Goal: Navigation & Orientation: Understand site structure

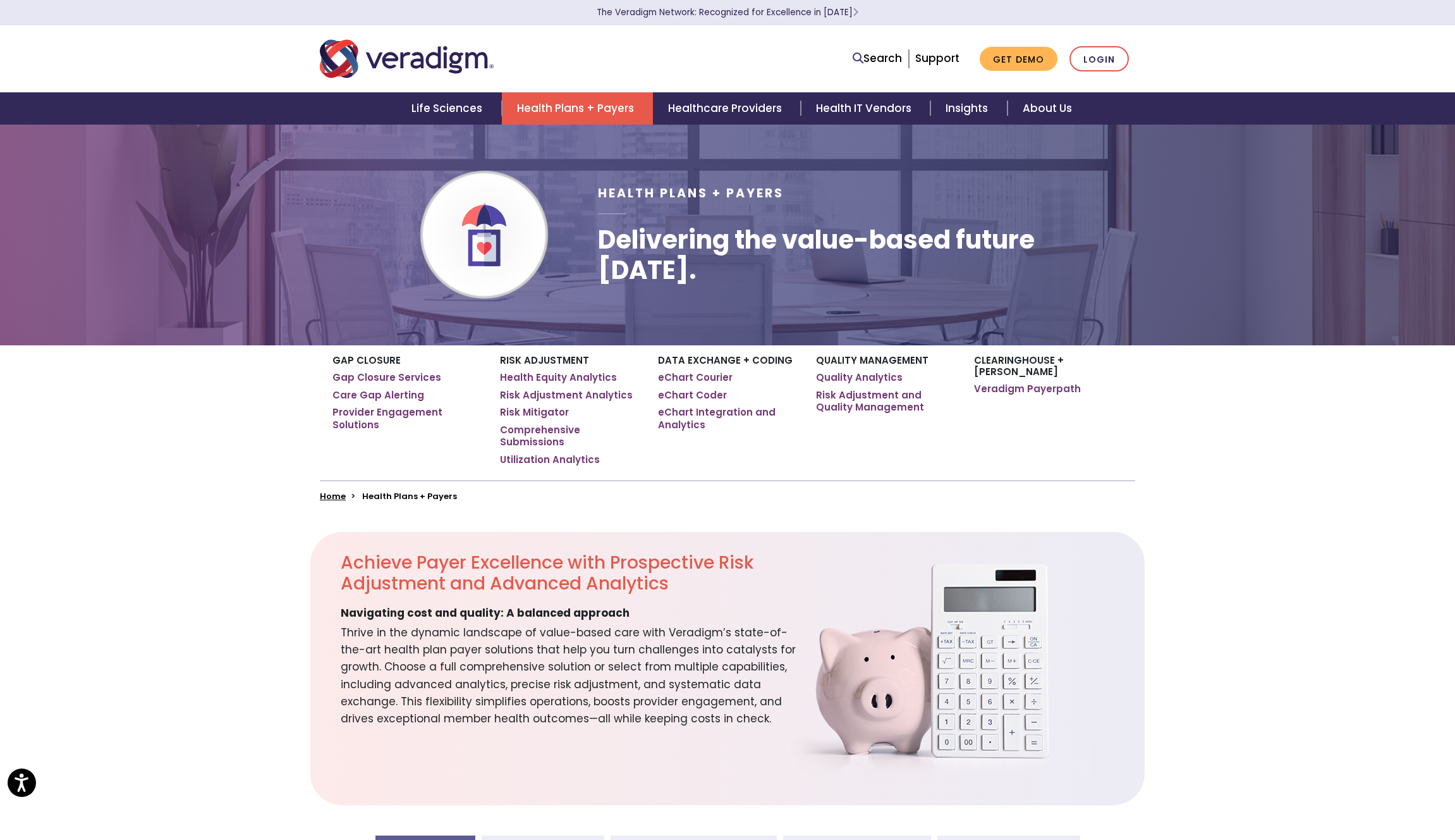
click at [215, 581] on section "Achieve Payer Excellence with Prospective Risk Adjustment and Advanced Analytic…" at bounding box center [728, 668] width 1455 height 273
click at [440, 102] on link "Life Sciences" at bounding box center [449, 108] width 105 height 33
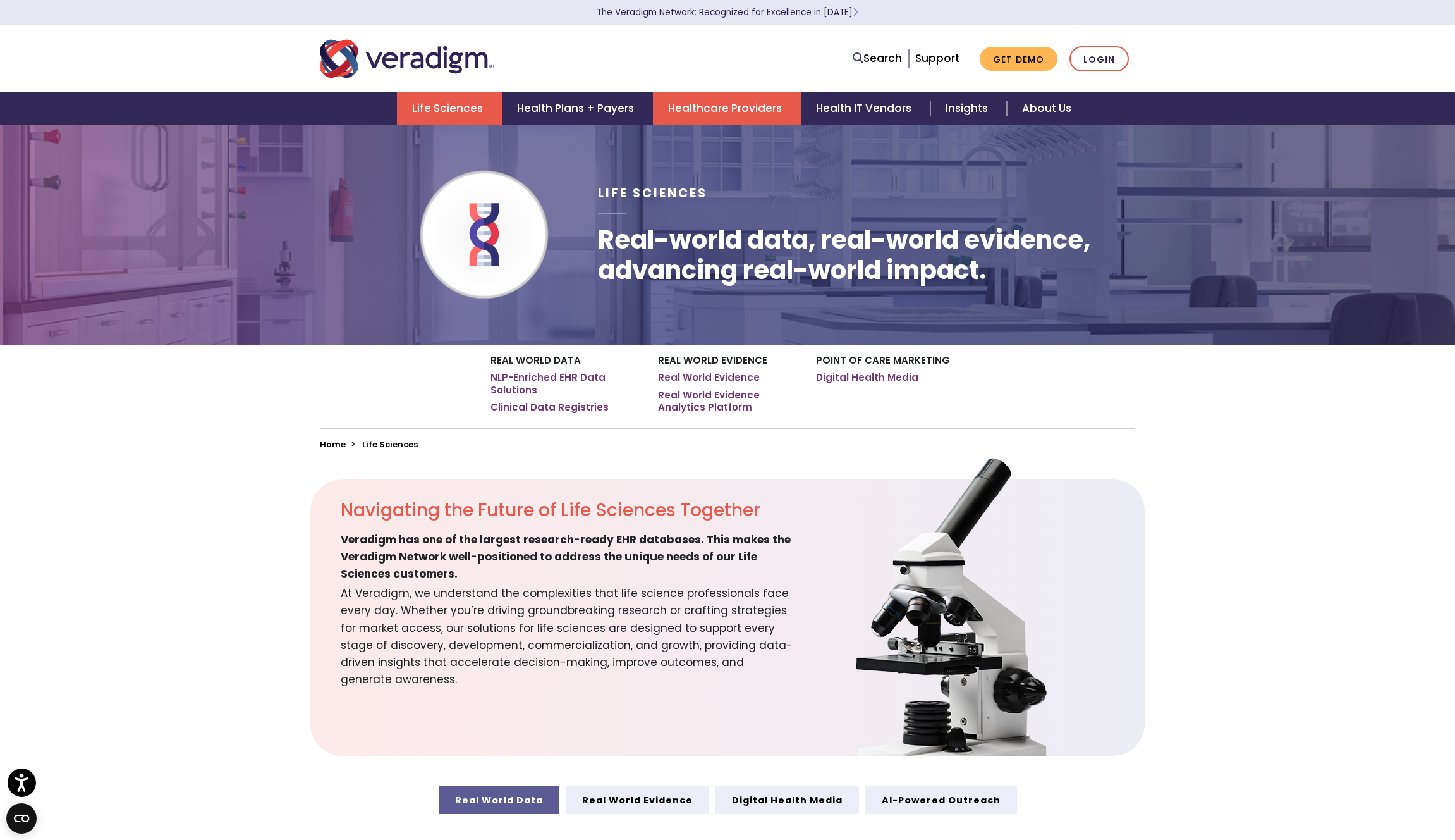
click at [696, 96] on link "Healthcare Providers" at bounding box center [727, 108] width 148 height 33
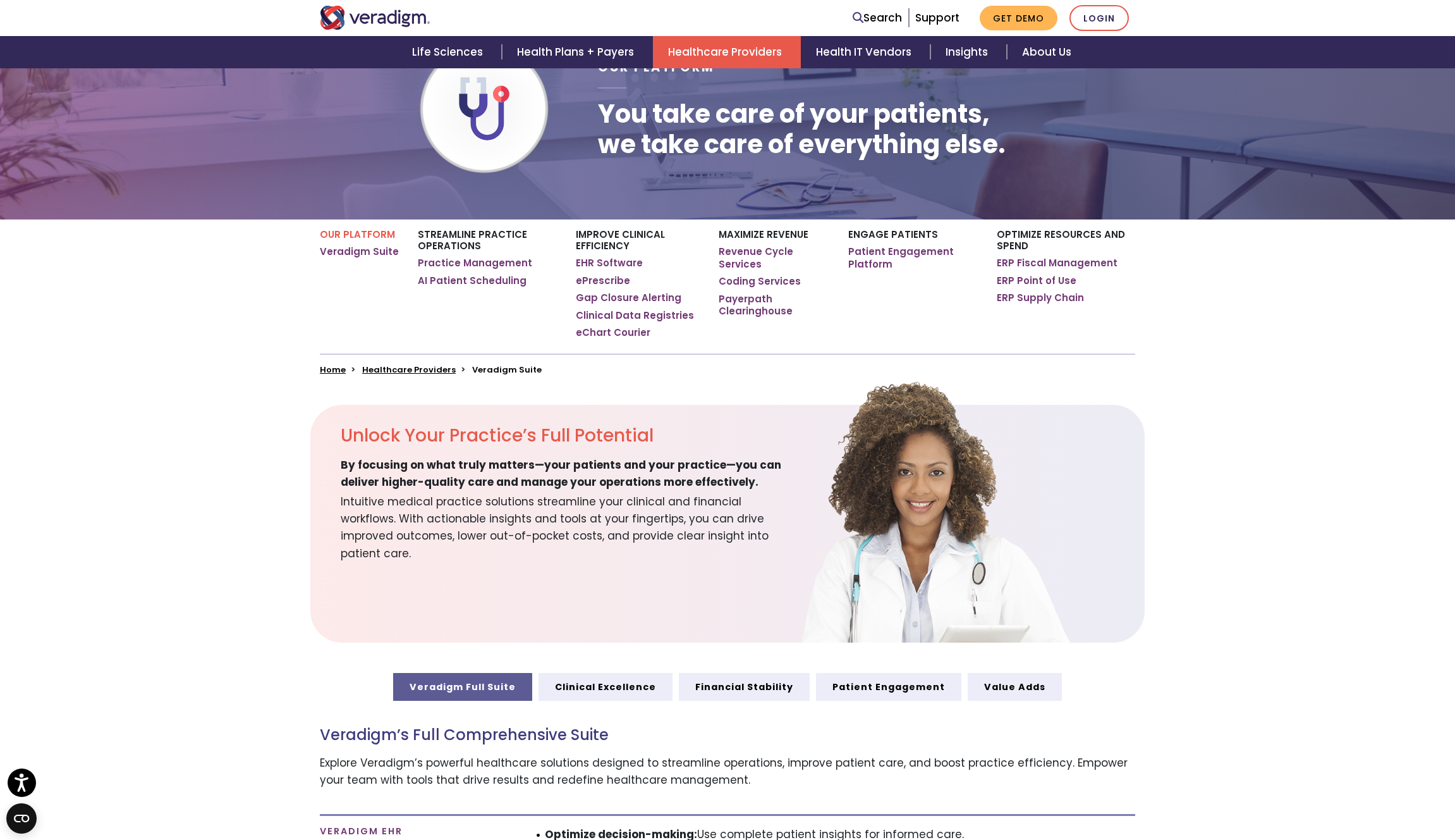
scroll to position [172, 0]
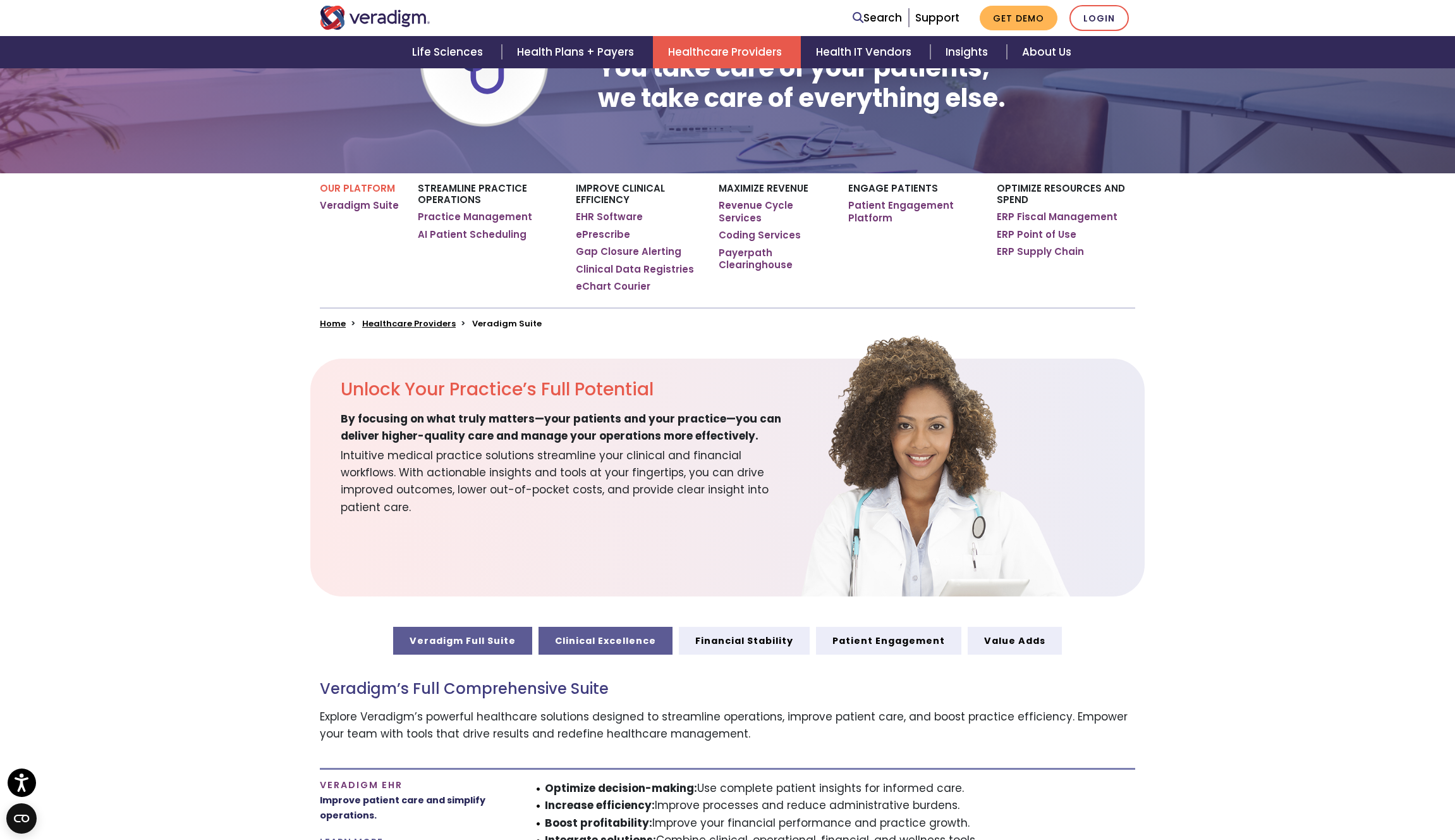
click at [563, 633] on link "Clinical Excellence" at bounding box center [606, 640] width 134 height 28
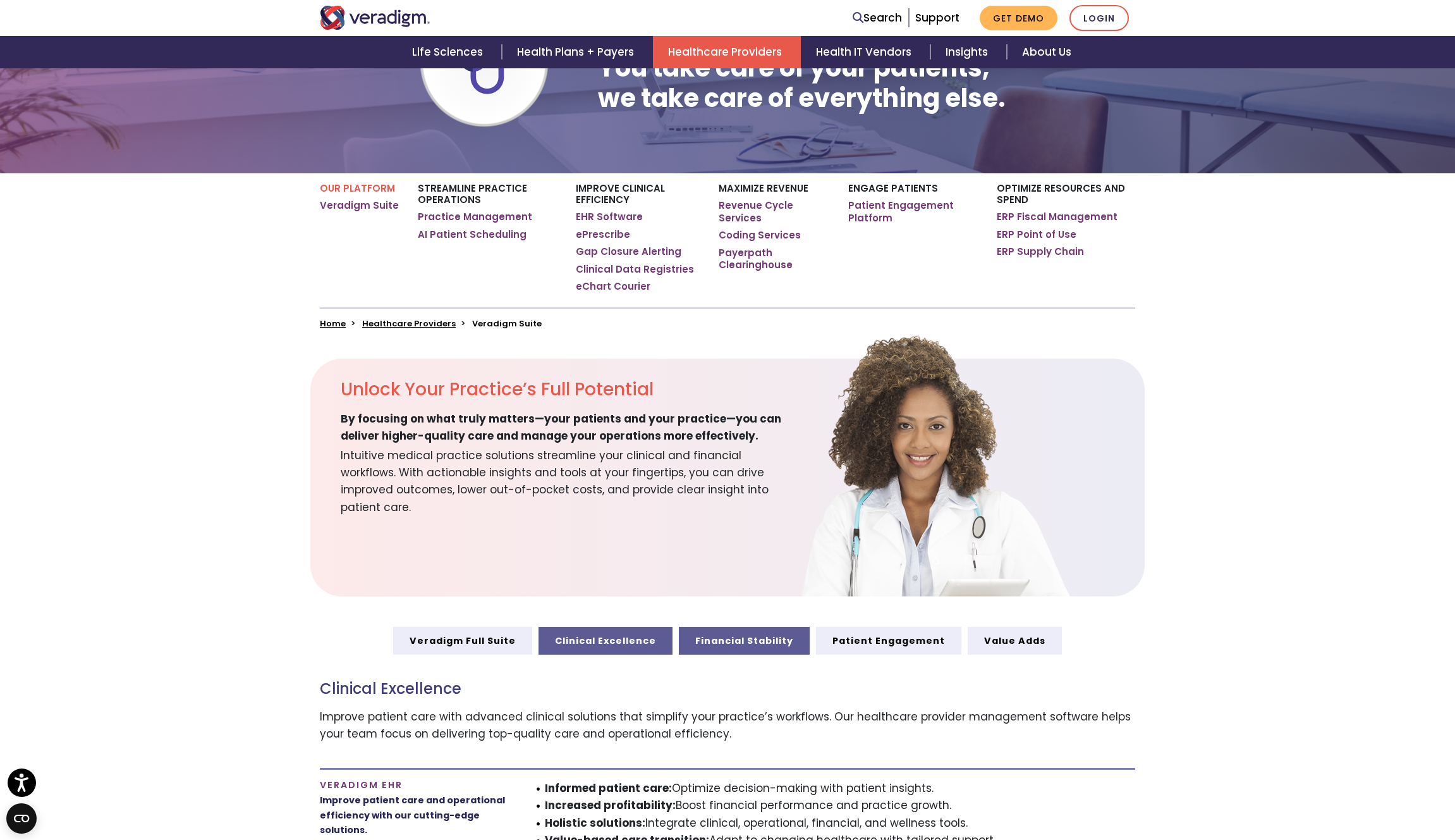
click at [754, 635] on link "Financial Stability" at bounding box center [744, 640] width 131 height 28
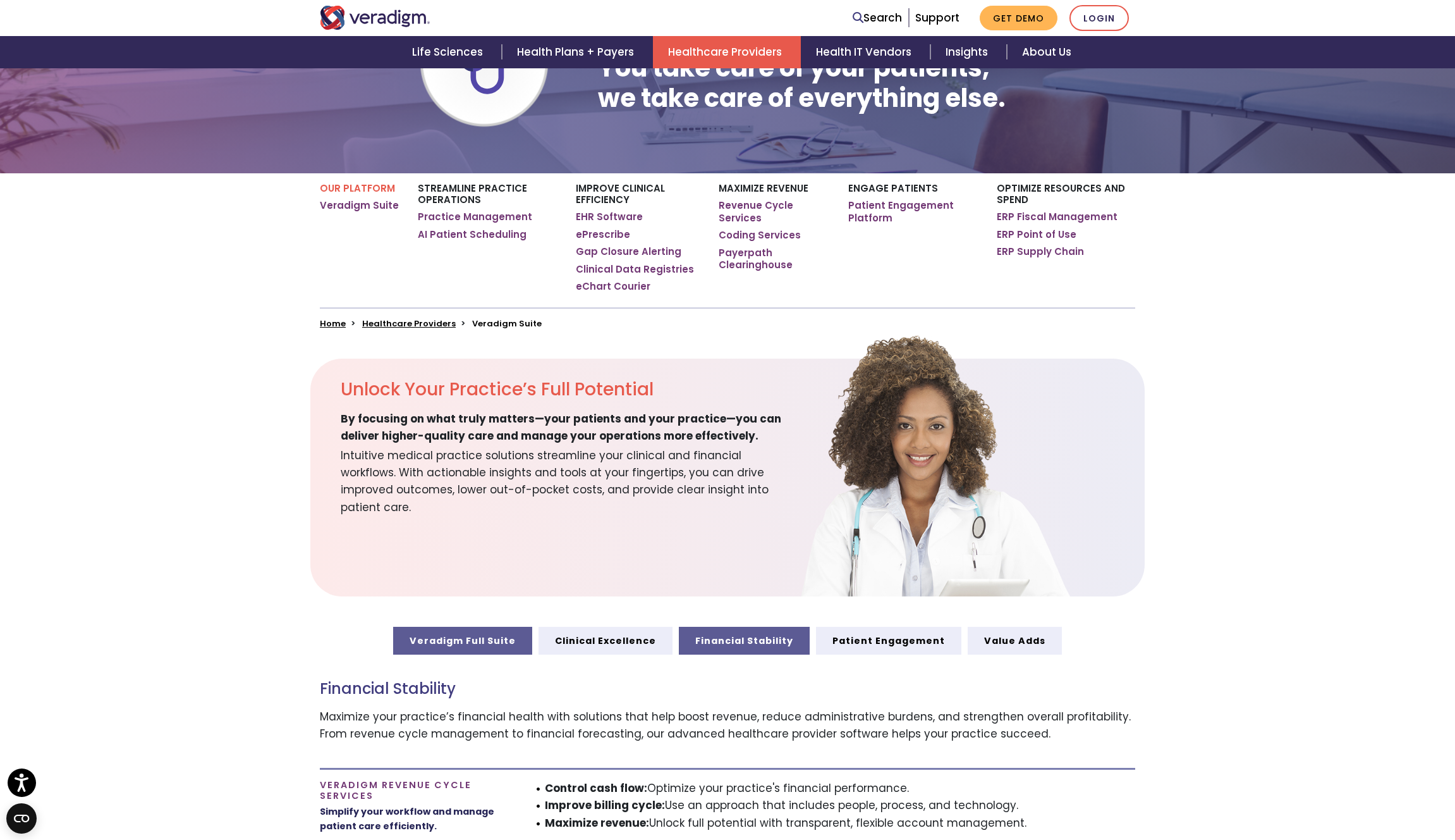
click at [470, 637] on link "Veradigm Full Suite" at bounding box center [463, 640] width 139 height 28
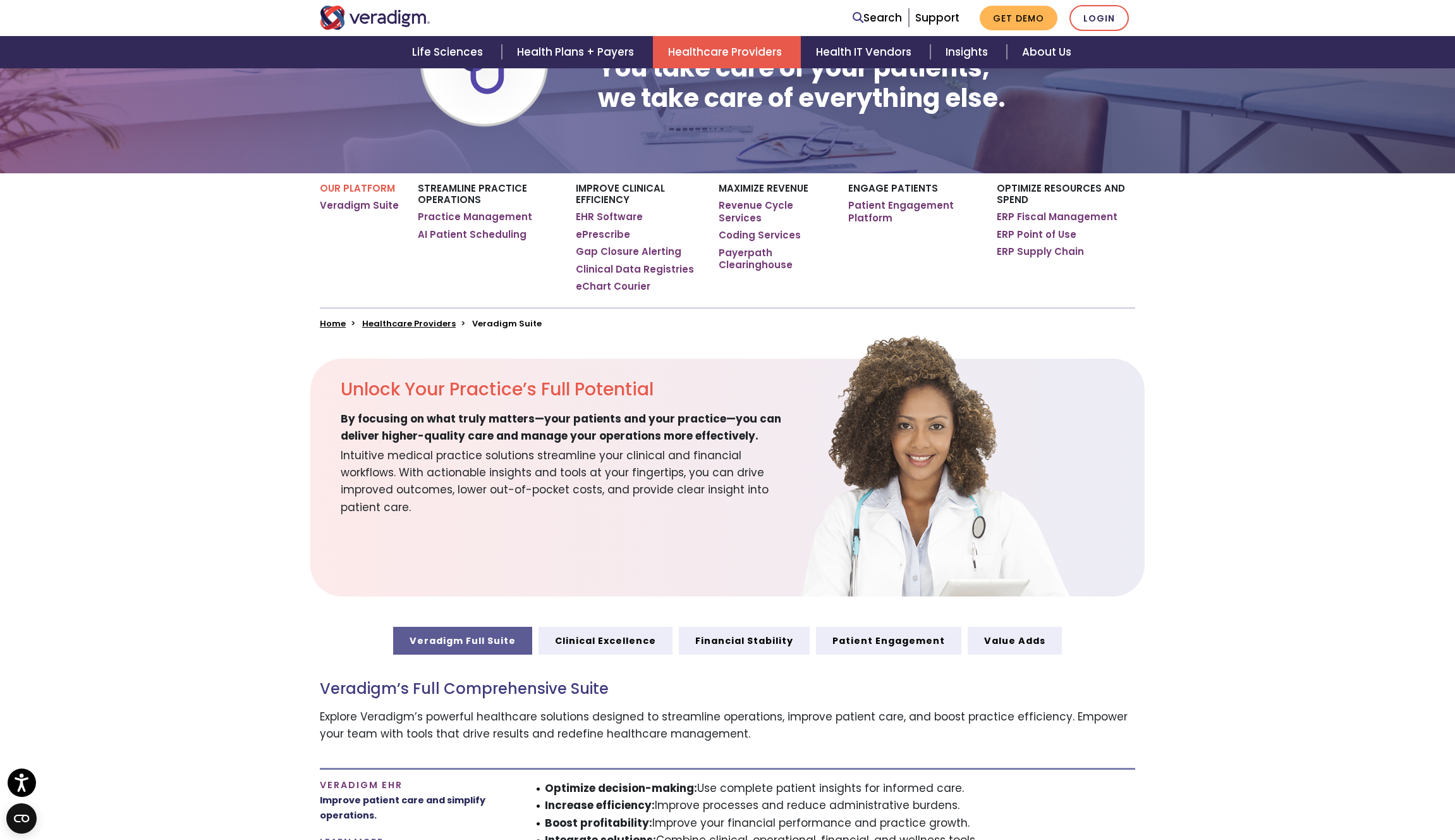
click at [216, 537] on section "Unlock Your Practice’s Full Potential By focusing on what truly matters—your pa…" at bounding box center [728, 478] width 1455 height 238
click at [618, 44] on link "Health Plans + Payers" at bounding box center [577, 52] width 151 height 33
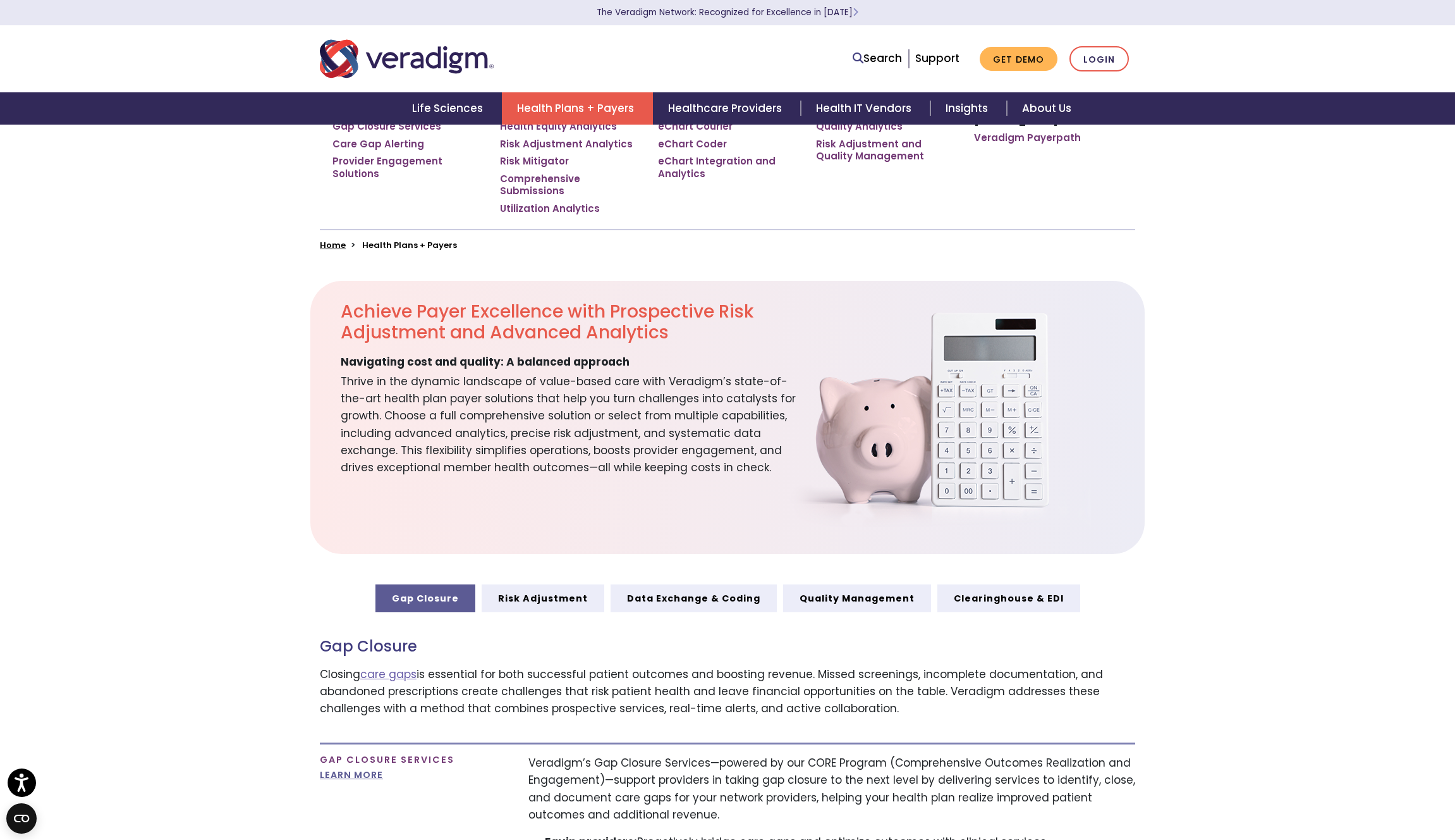
scroll to position [390, 0]
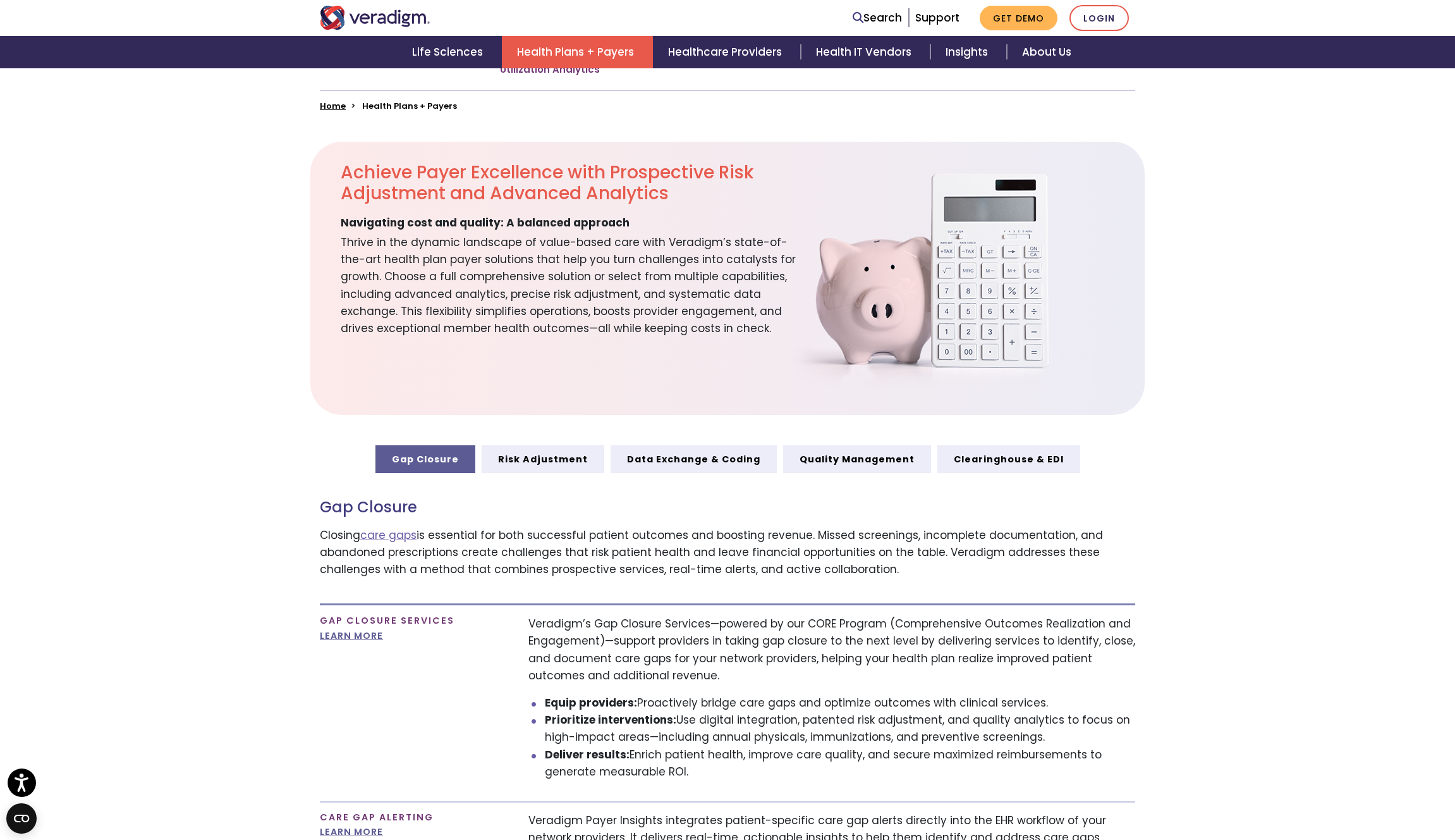
click at [222, 500] on section "Gap Closure Risk Adjustment Data Exchange & Coding Quality Management Clearingh…" at bounding box center [728, 836] width 1455 height 782
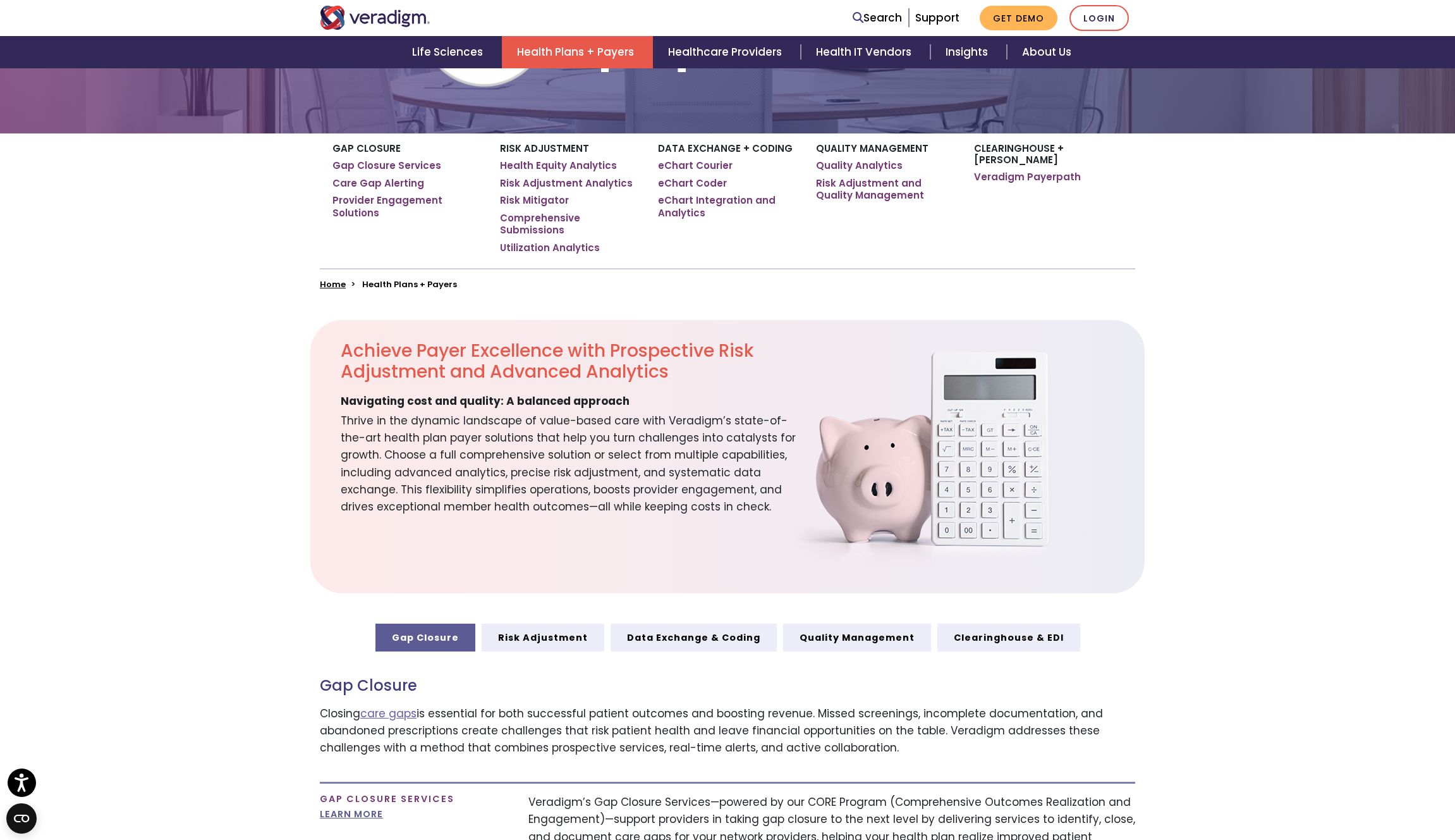
scroll to position [194, 0]
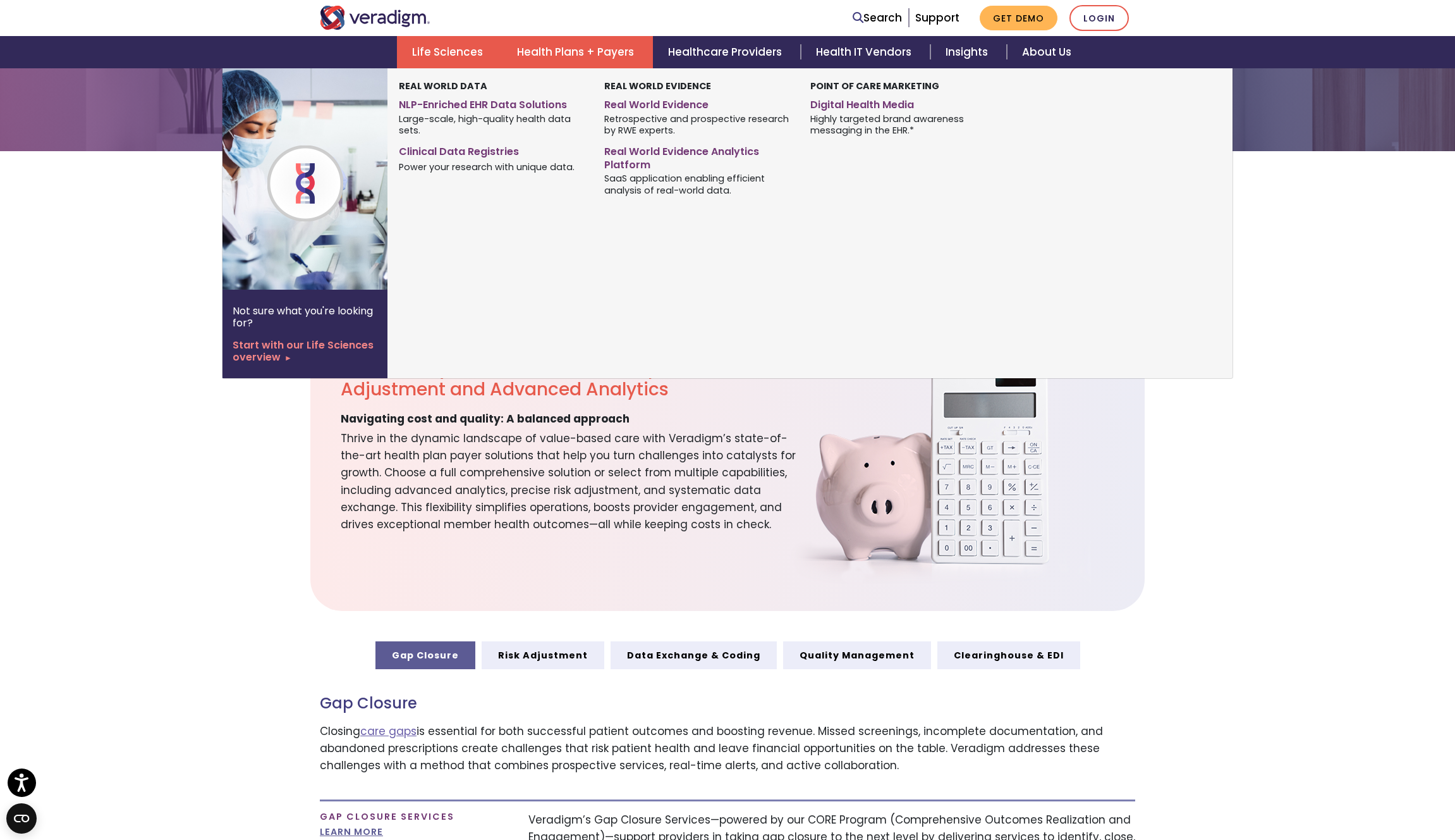
click at [447, 55] on link "Life Sciences" at bounding box center [449, 52] width 105 height 33
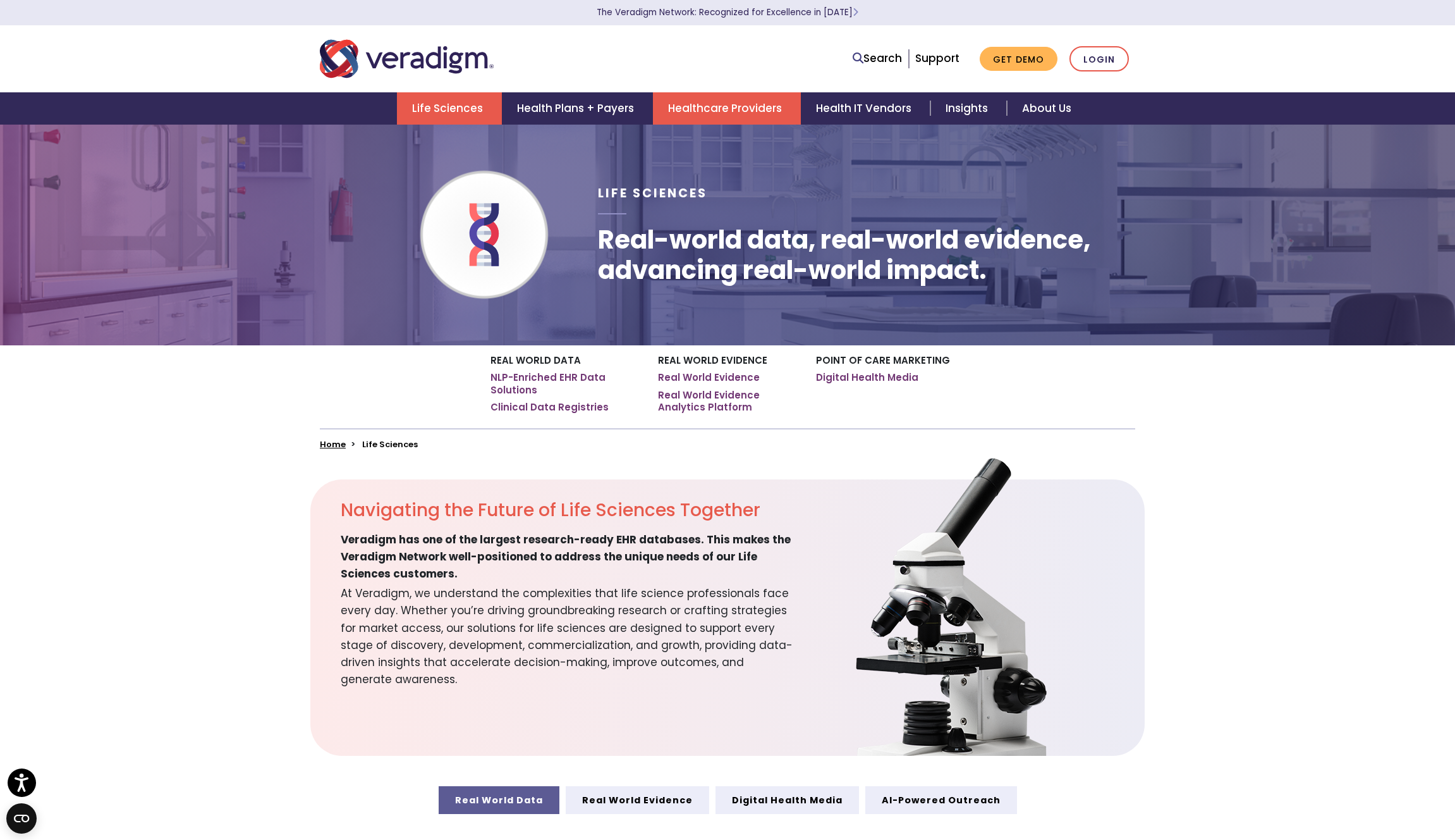
click at [723, 104] on link "Healthcare Providers" at bounding box center [727, 108] width 148 height 33
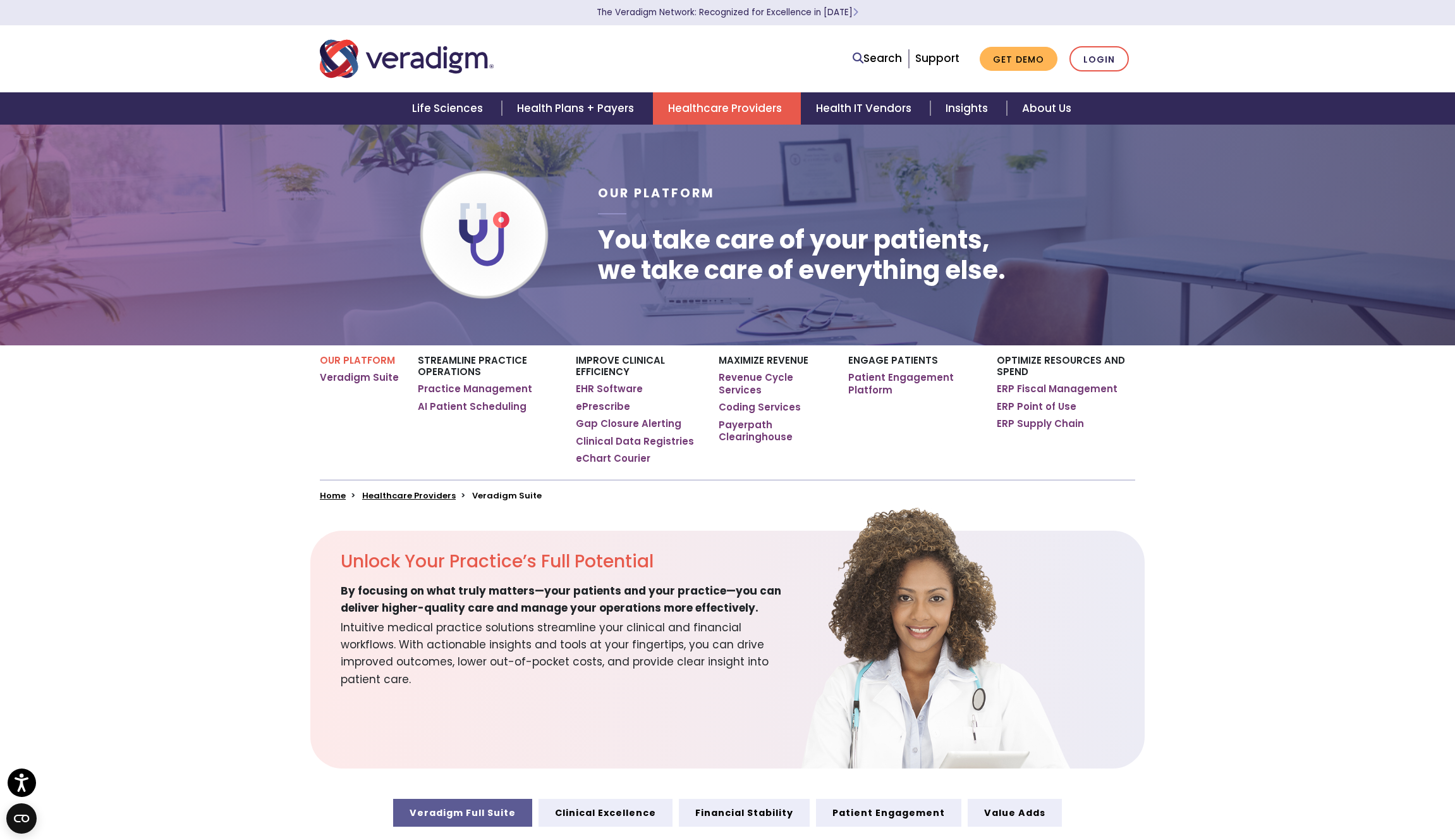
click at [402, 497] on link "Healthcare Providers" at bounding box center [409, 495] width 94 height 12
click at [274, 547] on section "Unlock Your Practice’s Full Potential By focusing on what truly matters—your pa…" at bounding box center [728, 650] width 1455 height 238
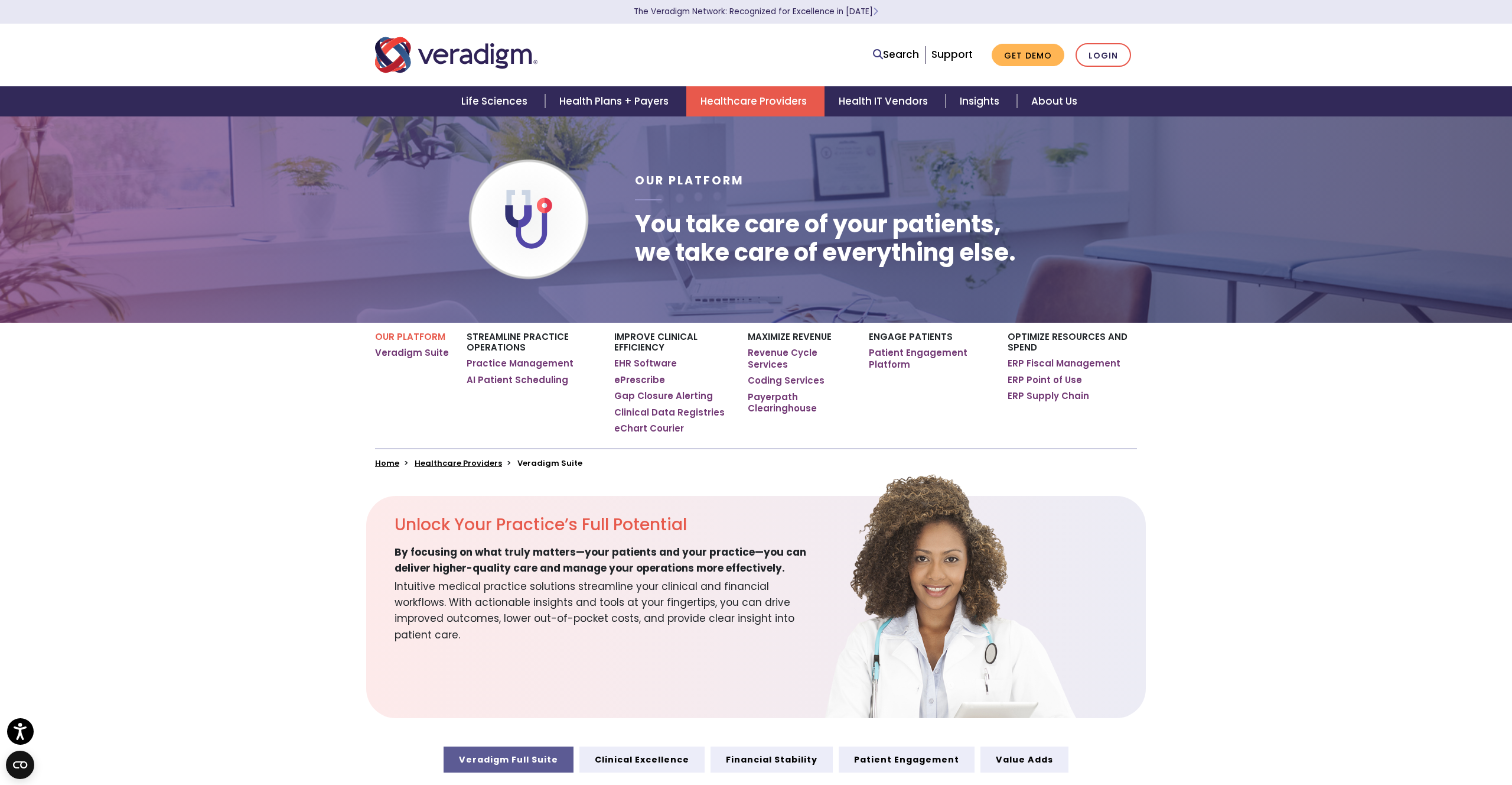
click at [289, 428] on div "Our Platform Veradigm Suite Streamline Practice Operations Practice Management …" at bounding box center [756, 395] width 1512 height 145
click at [483, 102] on link "Life Sciences" at bounding box center [496, 101] width 98 height 30
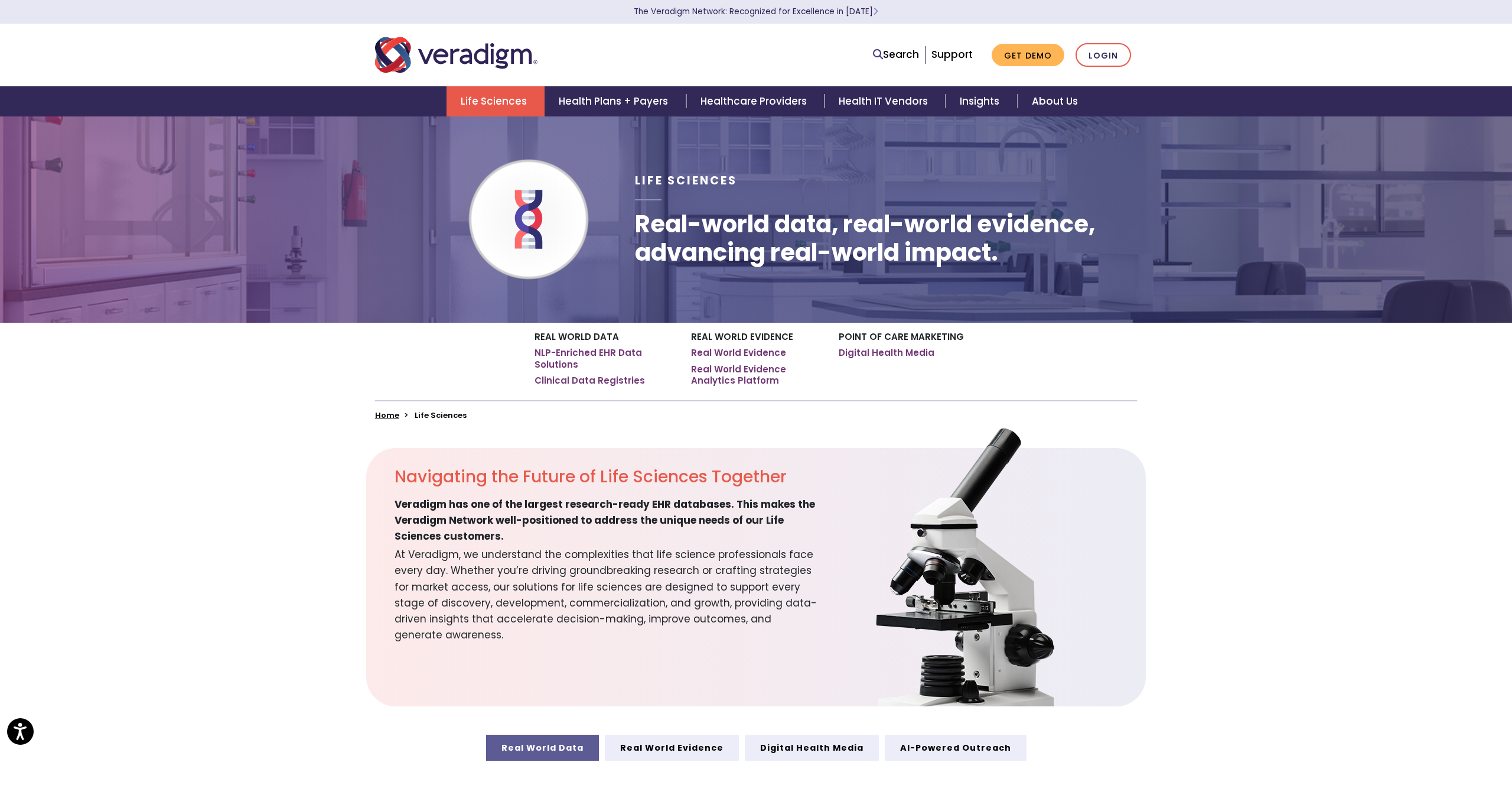
click at [237, 517] on section "Navigating the Future of Life Sciences Together Veradigm has one of the largest…" at bounding box center [756, 577] width 1512 height 258
drag, startPoint x: 437, startPoint y: 415, endPoint x: 530, endPoint y: 433, distance: 94.7
click at [530, 433] on body "Press Option+1 for screen-reader mode, Option+0 to cancel Accessibility Screen-…" at bounding box center [756, 508] width 1512 height 785
click at [624, 104] on link "Health Plans + Payers" at bounding box center [615, 101] width 141 height 30
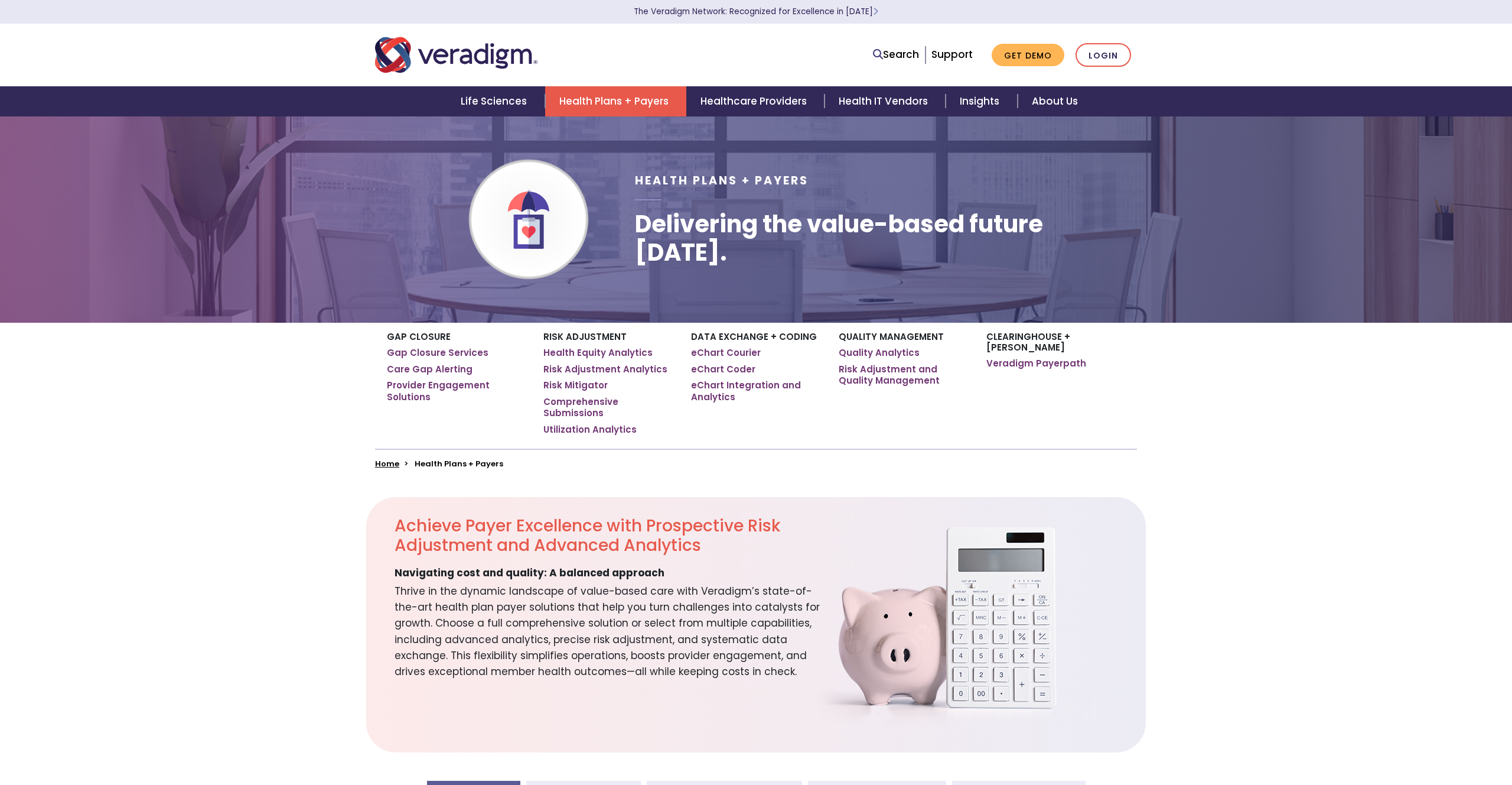
click at [339, 622] on section "Achieve Payer Excellence with Prospective Risk Adjustment and Advanced Analytic…" at bounding box center [756, 624] width 1512 height 255
click at [744, 105] on link "Healthcare Providers" at bounding box center [755, 101] width 138 height 30
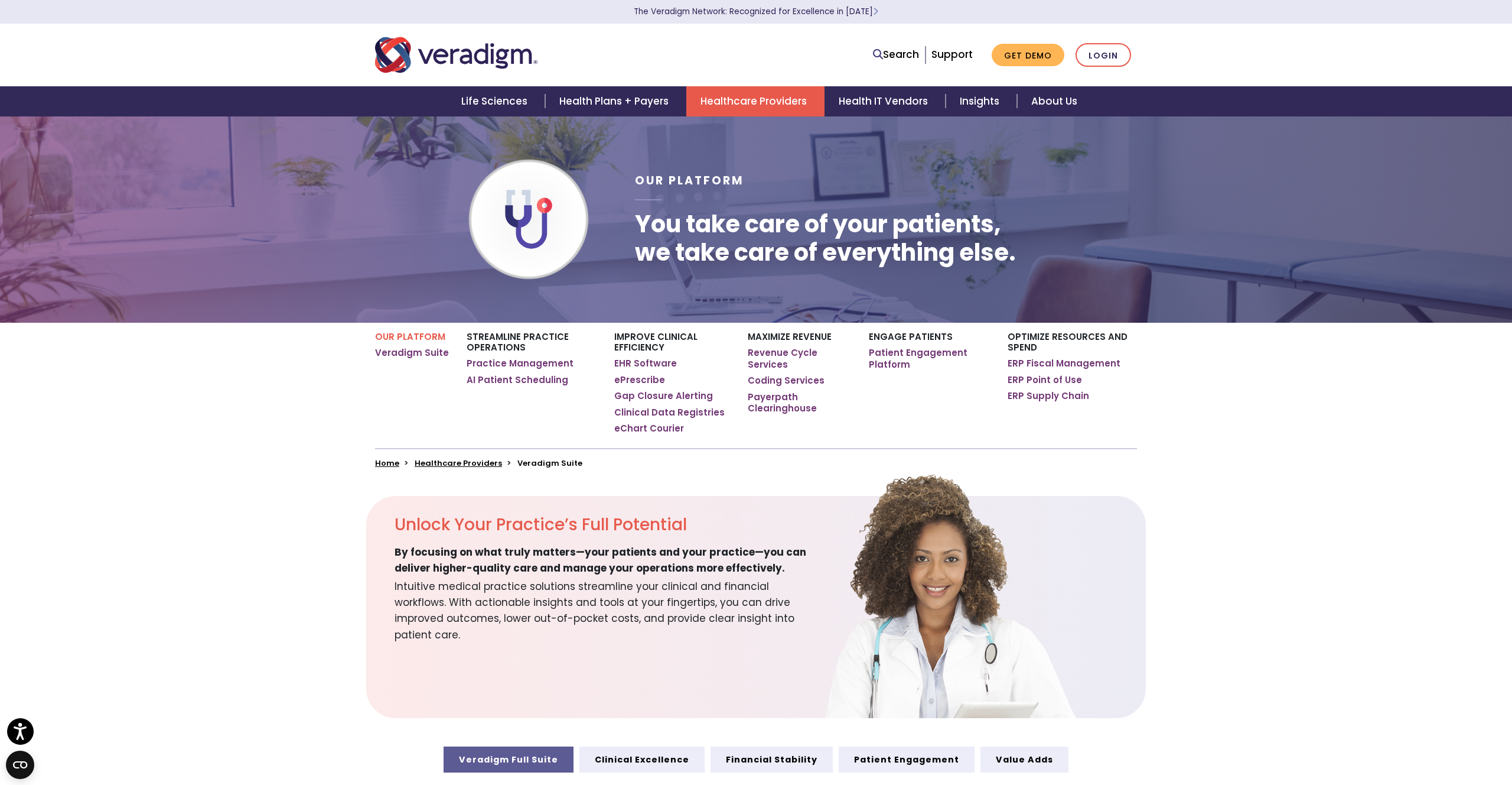
click at [461, 459] on link "Healthcare Providers" at bounding box center [458, 463] width 88 height 11
drag, startPoint x: 516, startPoint y: 461, endPoint x: 619, endPoint y: 463, distance: 103.0
click at [619, 463] on ul "Home Healthcare Providers Veradigm Suite" at bounding box center [756, 463] width 762 height 10
drag, startPoint x: 518, startPoint y: 459, endPoint x: 642, endPoint y: 459, distance: 124.0
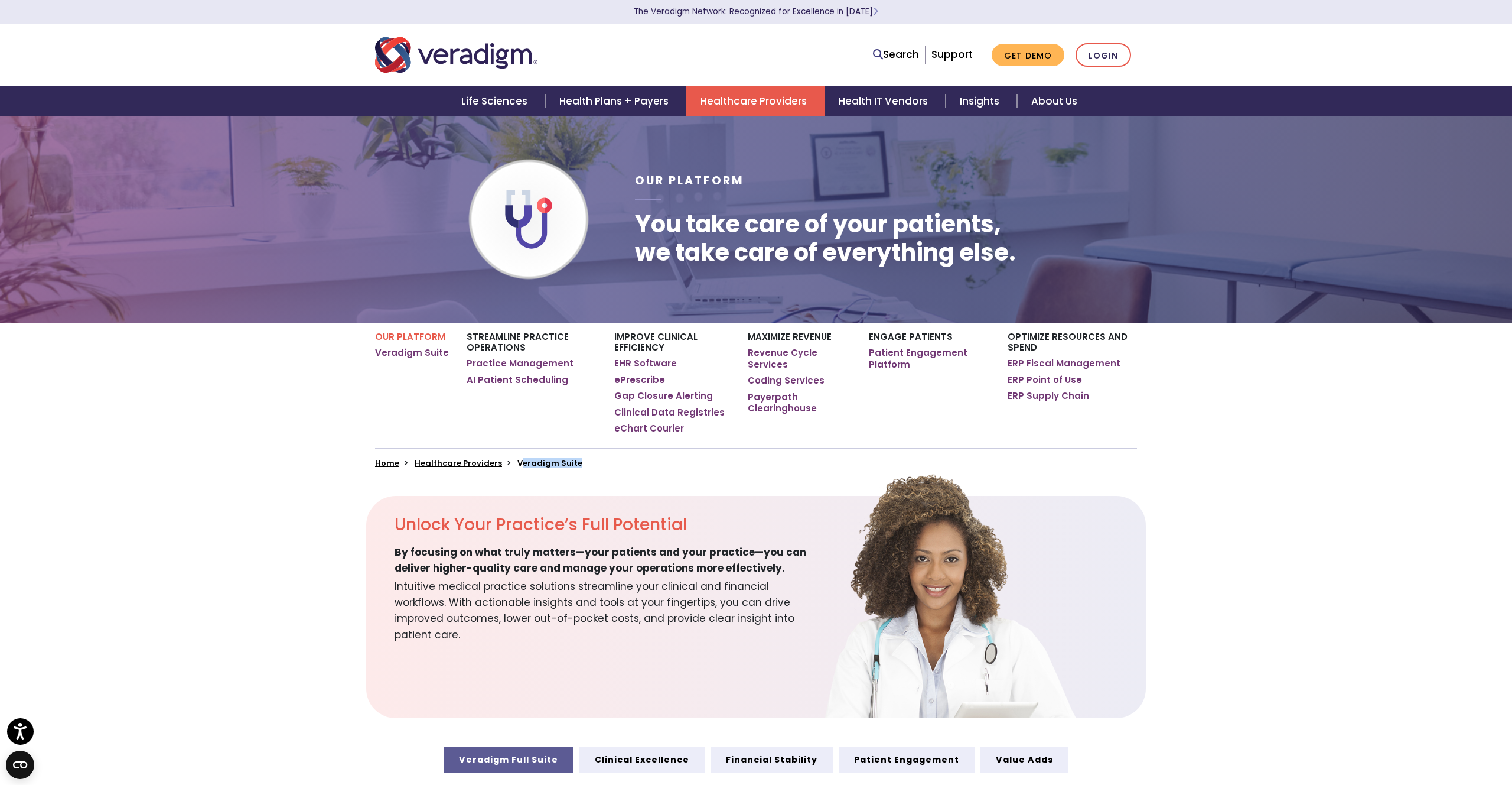
click at [642, 459] on ul "Home Healthcare Providers Veradigm Suite" at bounding box center [756, 463] width 762 height 10
click at [627, 102] on link "Health Plans + Payers" at bounding box center [615, 101] width 141 height 30
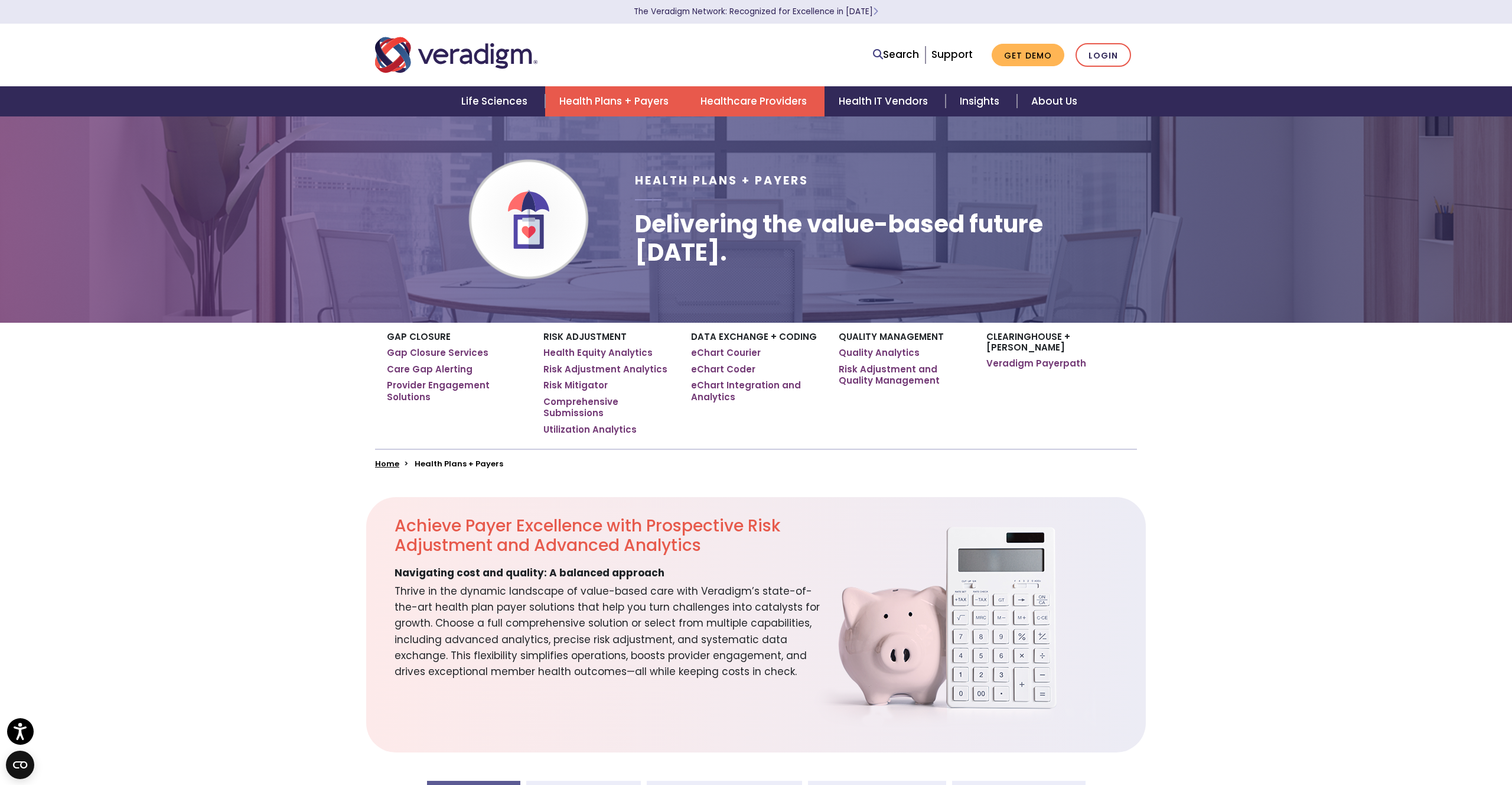
click at [727, 102] on link "Healthcare Providers" at bounding box center [755, 101] width 138 height 30
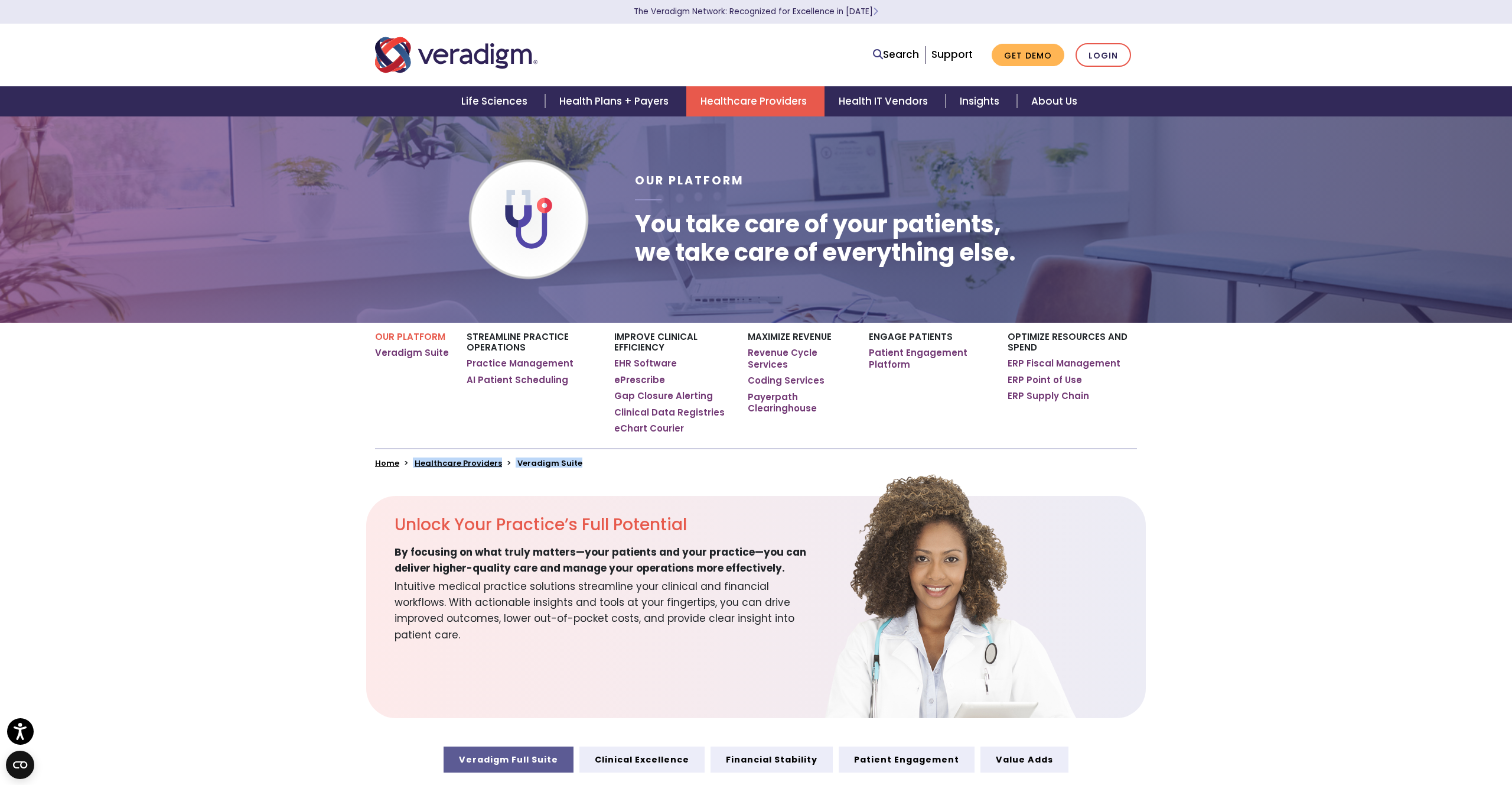
drag, startPoint x: 410, startPoint y: 459, endPoint x: 592, endPoint y: 459, distance: 182.0
click at [592, 459] on ul "Home Healthcare Providers Veradigm Suite" at bounding box center [756, 463] width 762 height 10
click at [602, 99] on link "Health Plans + Payers" at bounding box center [615, 101] width 141 height 30
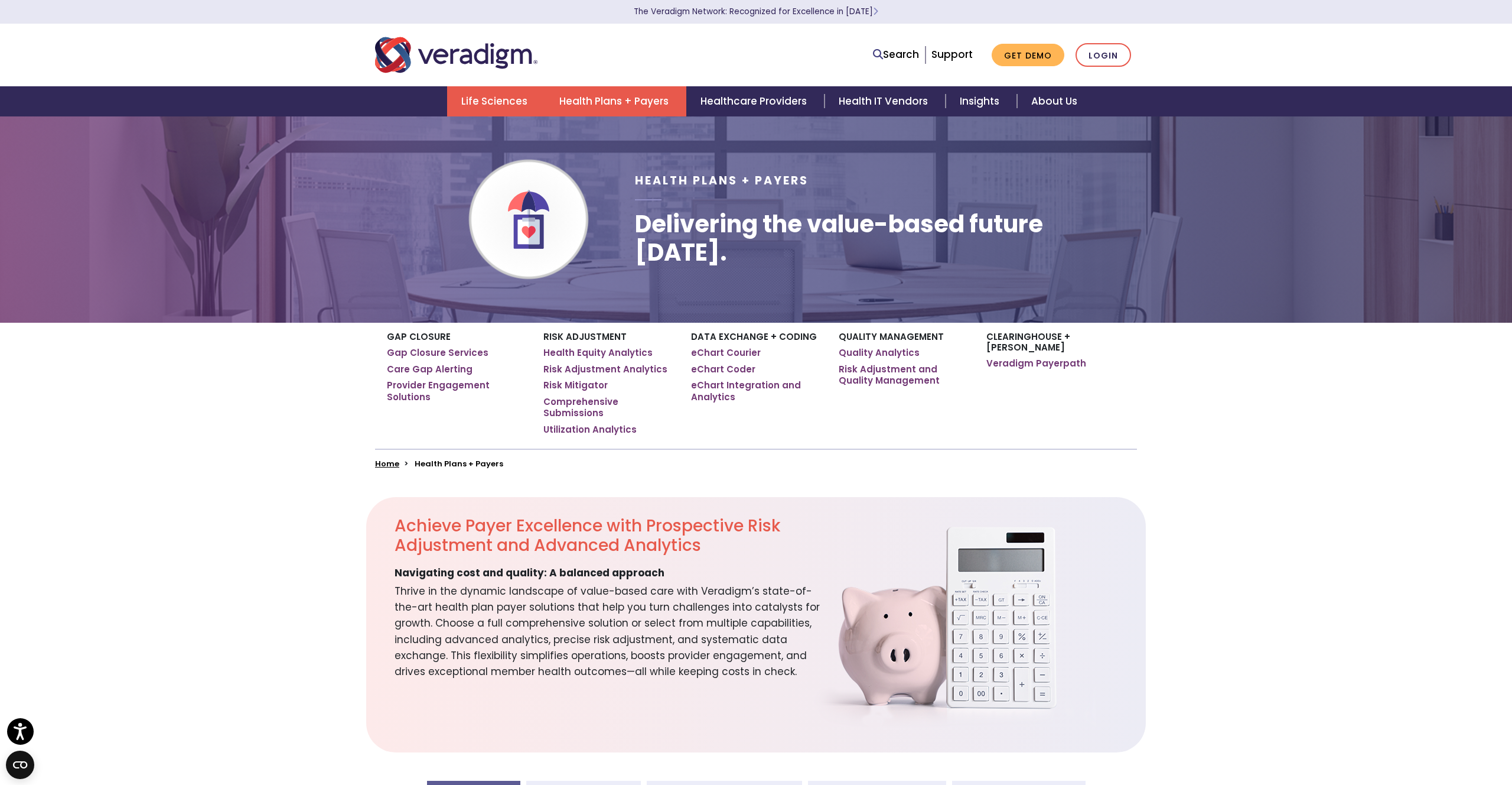
click at [492, 97] on link "Life Sciences" at bounding box center [496, 101] width 98 height 30
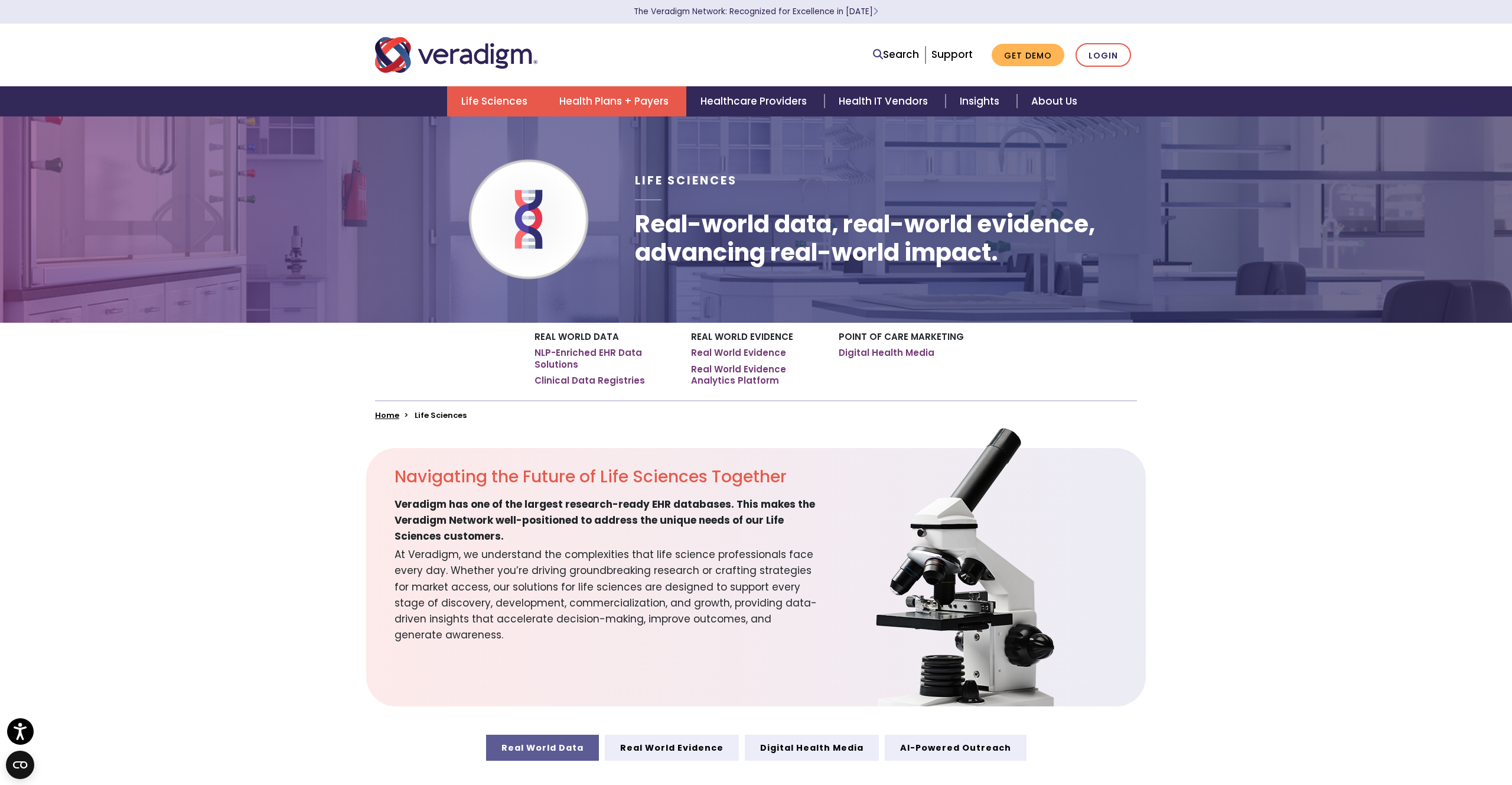
click at [625, 98] on link "Health Plans + Payers" at bounding box center [615, 101] width 141 height 30
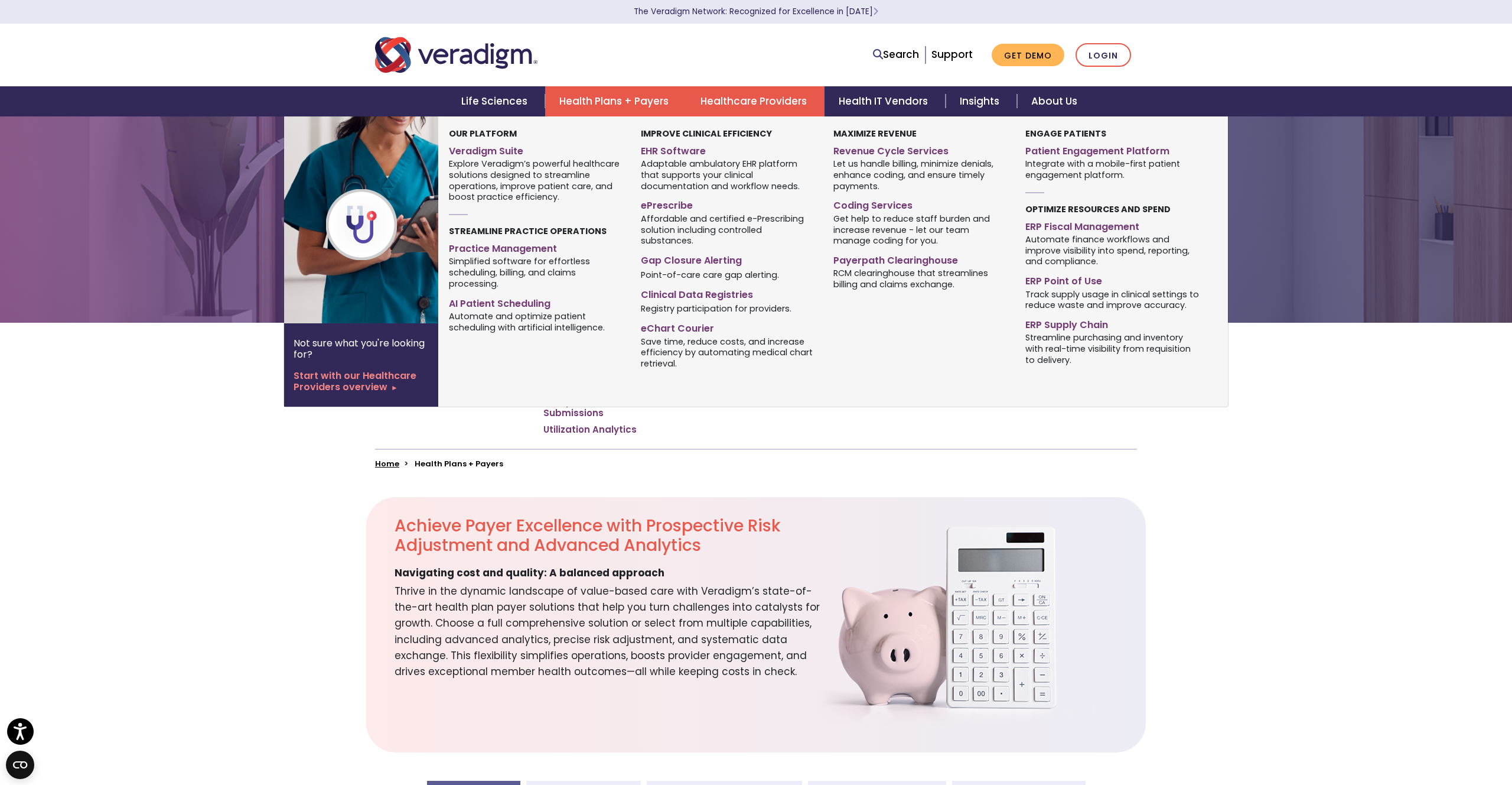
click at [719, 98] on link "Healthcare Providers" at bounding box center [755, 101] width 138 height 30
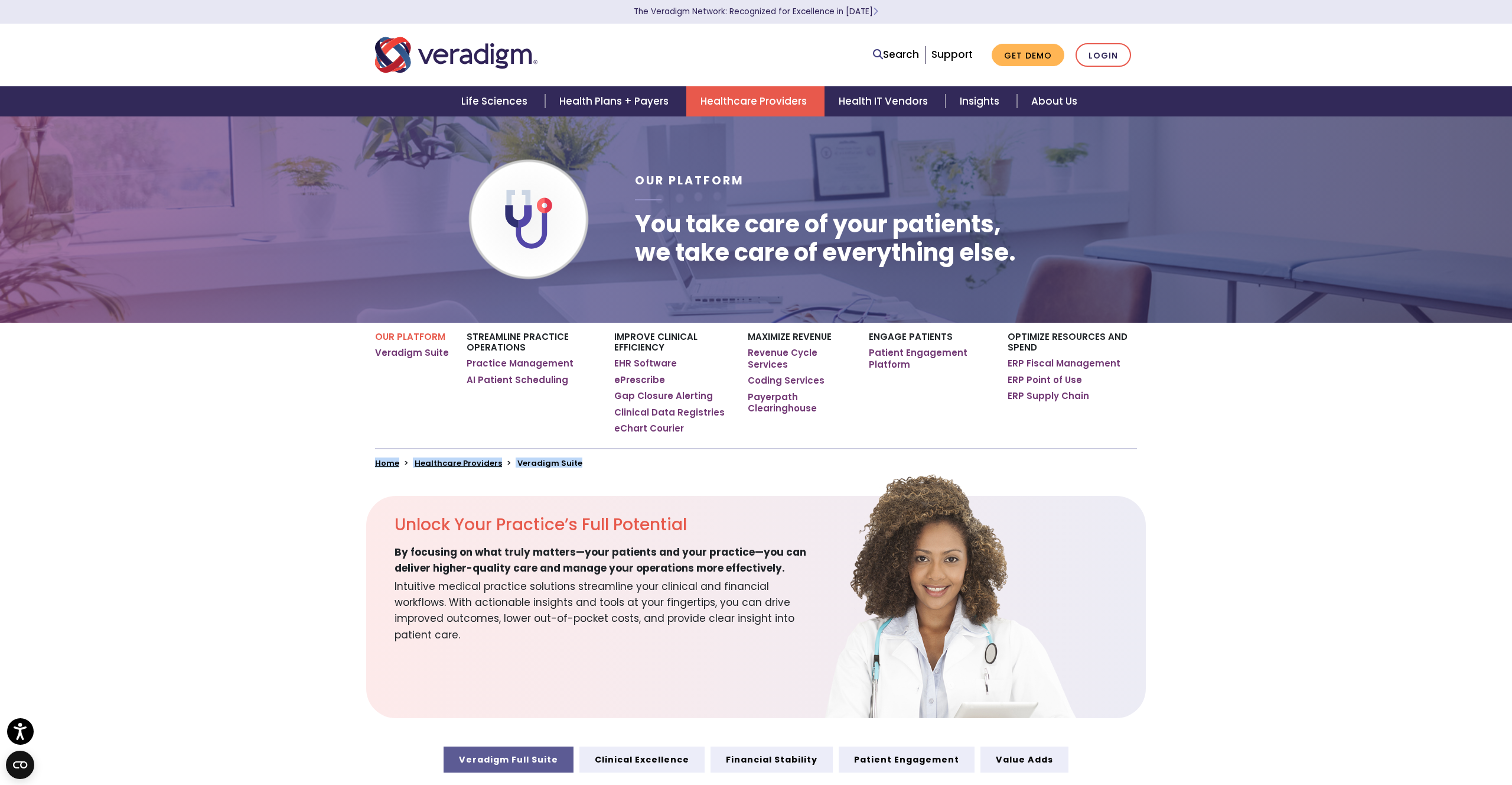
drag, startPoint x: 586, startPoint y: 466, endPoint x: 369, endPoint y: 466, distance: 217.0
click at [369, 466] on div "Home Healthcare Providers Veradigm Suite" at bounding box center [756, 458] width 779 height 20
click at [362, 524] on section "Unlock Your Practice’s Full Potential By focusing on what truly matters—your pa…" at bounding box center [756, 607] width 1512 height 222
drag, startPoint x: 518, startPoint y: 467, endPoint x: 615, endPoint y: 467, distance: 97.0
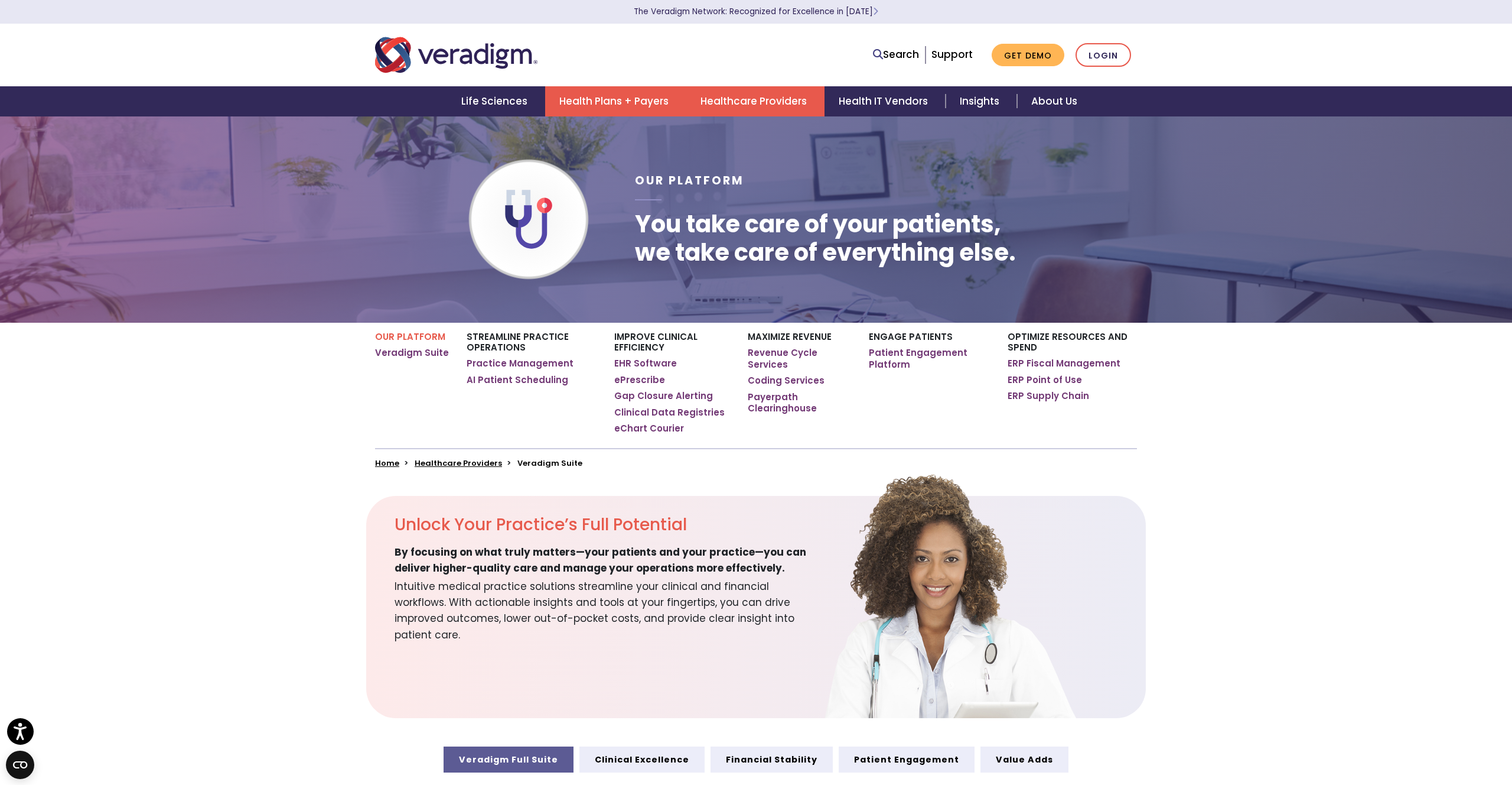
click at [603, 103] on link "Health Plans + Payers" at bounding box center [615, 101] width 141 height 30
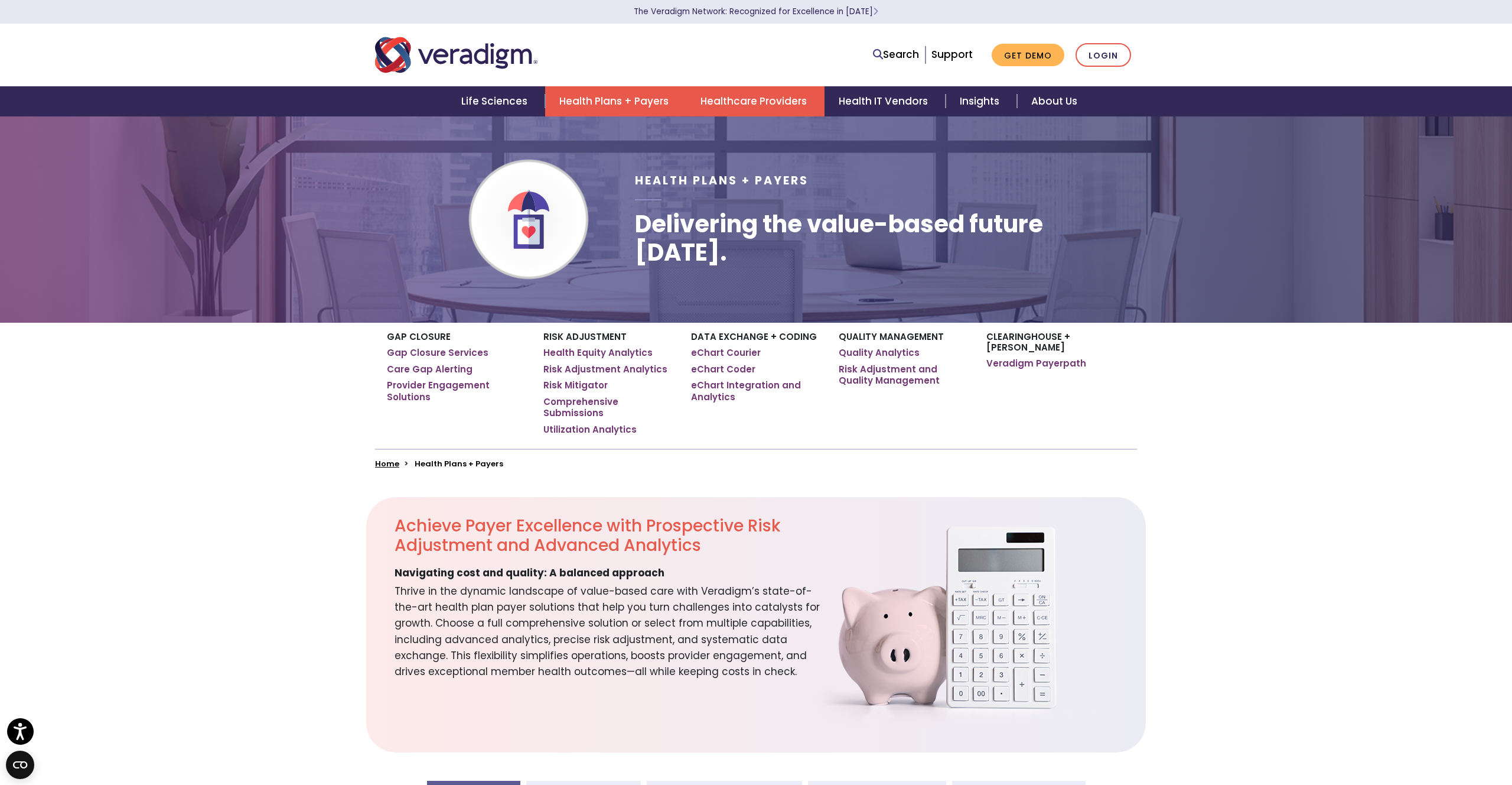
click at [705, 86] on link "Healthcare Providers" at bounding box center [755, 101] width 138 height 30
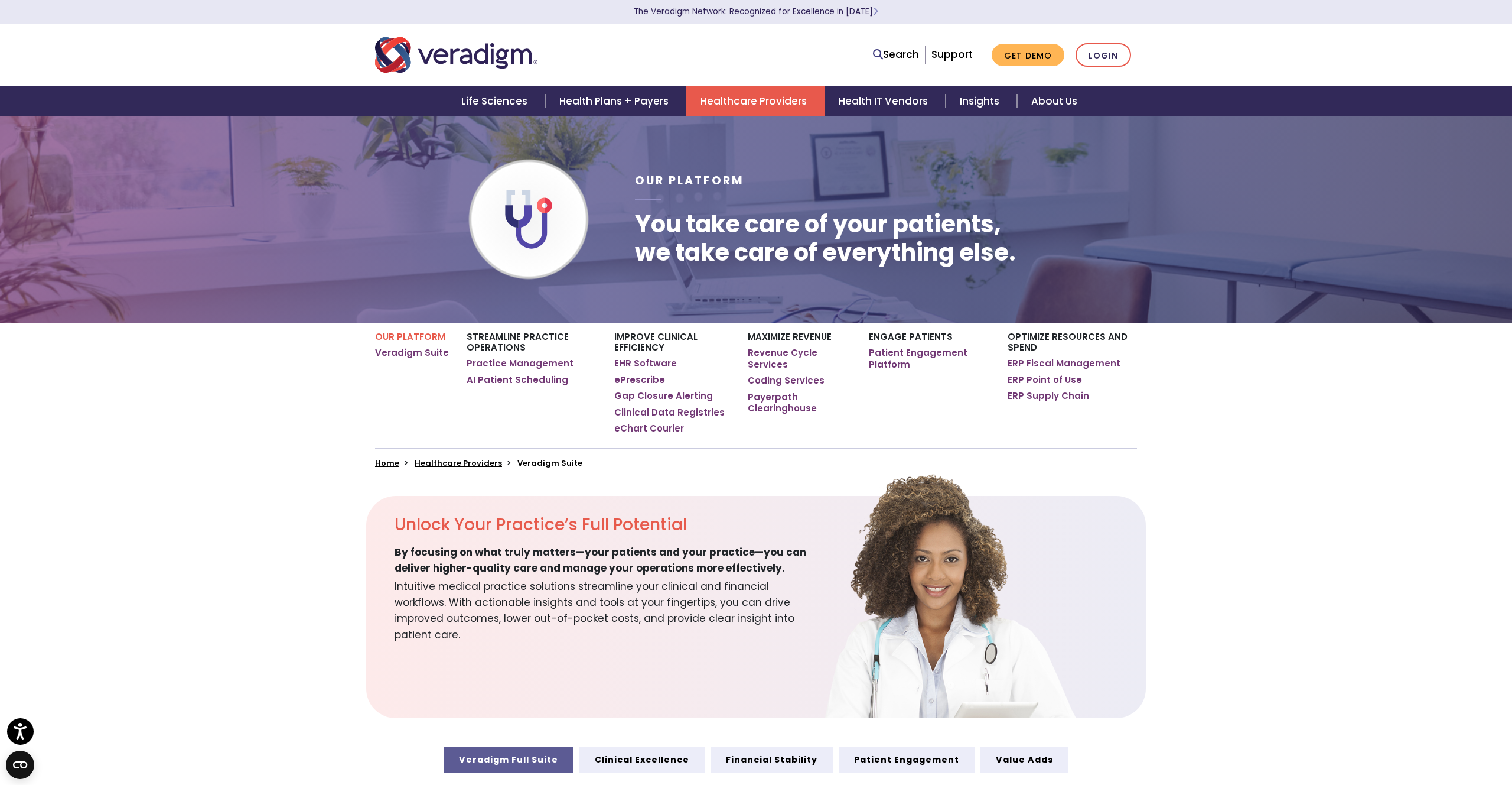
click at [348, 402] on div "Our Platform Veradigm Suite Streamline Practice Operations Practice Management …" at bounding box center [756, 395] width 1512 height 145
